Goal: Find contact information: Find contact information

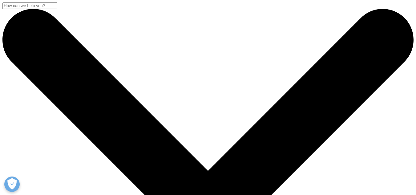
scroll to position [23, 0]
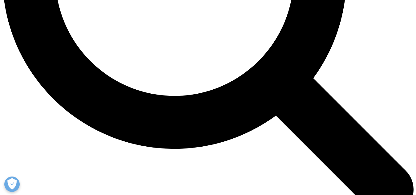
scroll to position [608, 0]
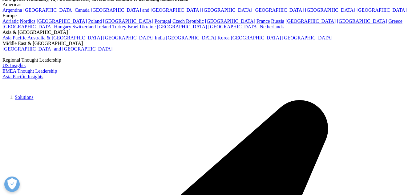
scroll to position [0, 0]
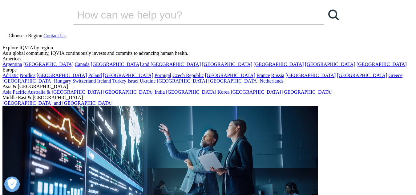
click at [42, 33] on span "Choose a Region" at bounding box center [26, 35] width 34 height 5
click at [202, 67] on link "[GEOGRAPHIC_DATA]" at bounding box center [227, 64] width 50 height 5
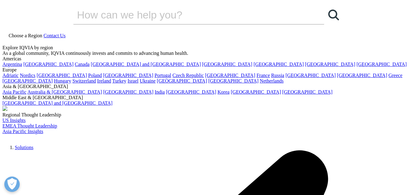
click at [311, 10] on span "Choose a Region" at bounding box center [304, 11] width 34 height 5
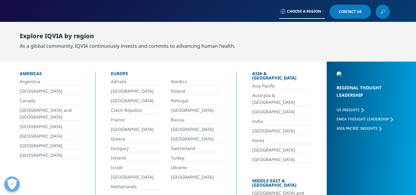
click at [311, 14] on span "Choose a Region" at bounding box center [304, 11] width 34 height 5
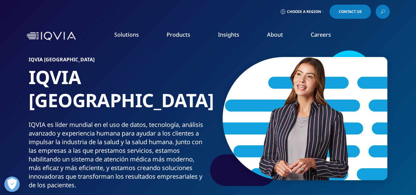
click at [35, 37] on img at bounding box center [50, 36] width 49 height 9
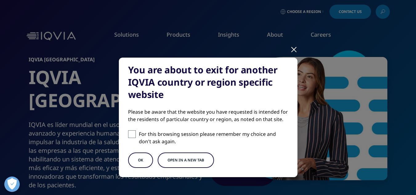
click at [290, 48] on div at bounding box center [293, 49] width 7 height 17
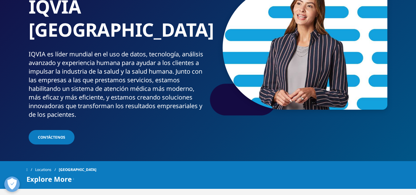
scroll to position [56, 0]
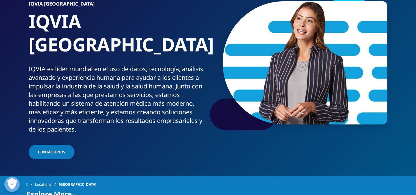
click at [50, 149] on span "Contáctenos" at bounding box center [51, 151] width 27 height 5
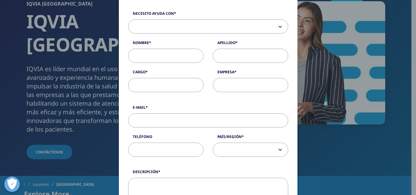
scroll to position [0, 0]
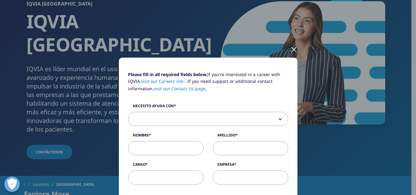
click at [222, 118] on span at bounding box center [207, 119] width 159 height 14
click at [291, 51] on div at bounding box center [293, 49] width 7 height 17
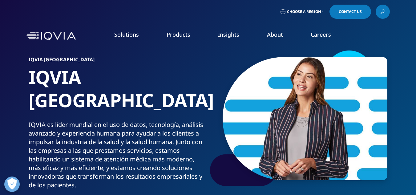
click at [347, 14] on link "Contact Us" at bounding box center [350, 12] width 42 height 14
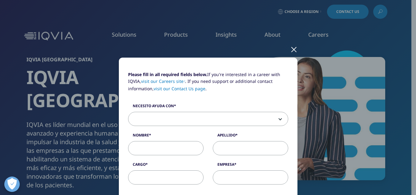
click at [293, 48] on div at bounding box center [293, 49] width 7 height 17
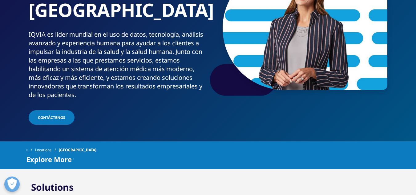
scroll to position [92, 0]
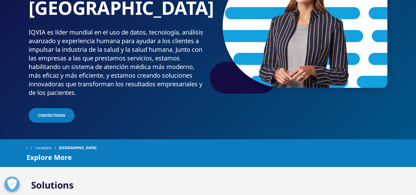
click at [68, 153] on span "Explore More" at bounding box center [48, 156] width 45 height 7
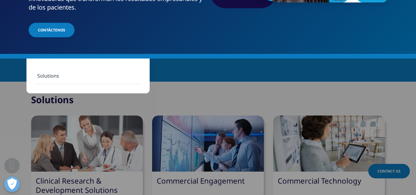
scroll to position [185, 0]
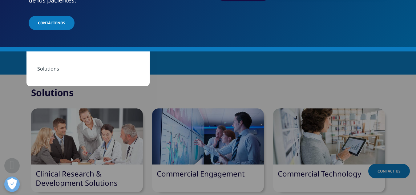
click at [325, 50] on div "Locations Colombia" at bounding box center [207, 55] width 363 height 11
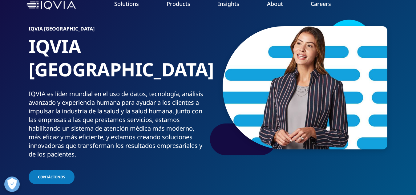
scroll to position [0, 0]
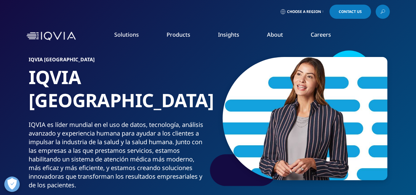
click at [323, 10] on icon at bounding box center [323, 11] width 1 height 2
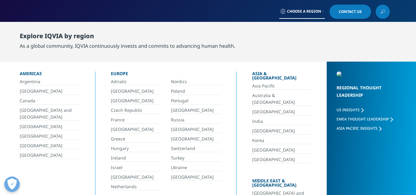
drag, startPoint x: 25, startPoint y: 126, endPoint x: 39, endPoint y: 128, distance: 14.7
click at [25, 126] on link "[GEOGRAPHIC_DATA]" at bounding box center [50, 126] width 60 height 7
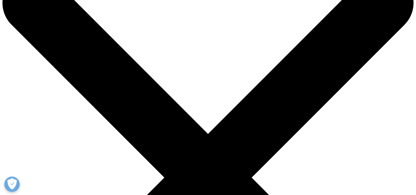
scroll to position [31, 0]
